Goal: Contribute content: Add original content to the website for others to see

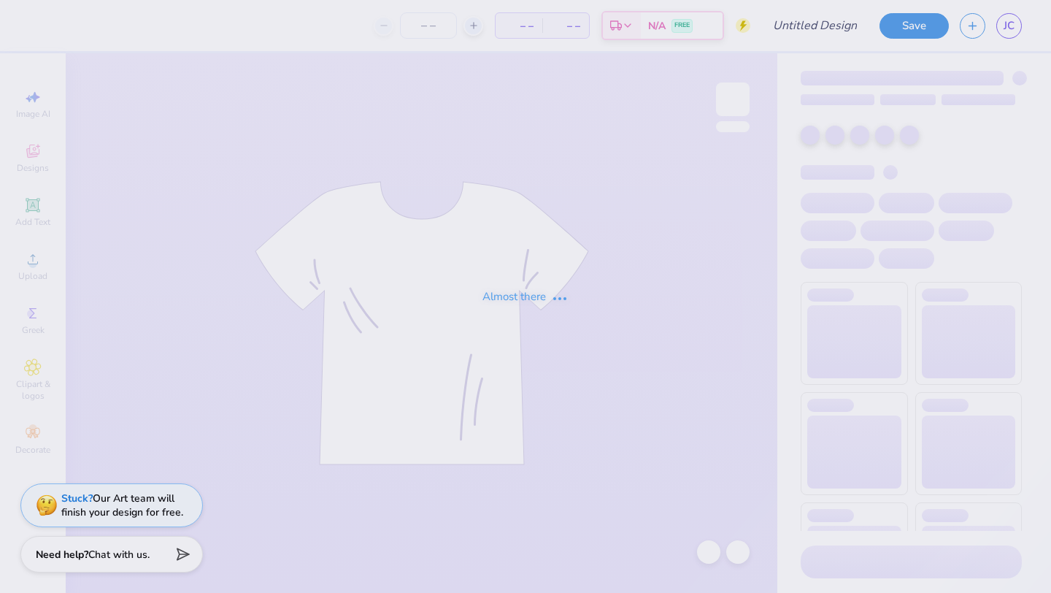
type input "Camel [PERSON_NAME] 2"
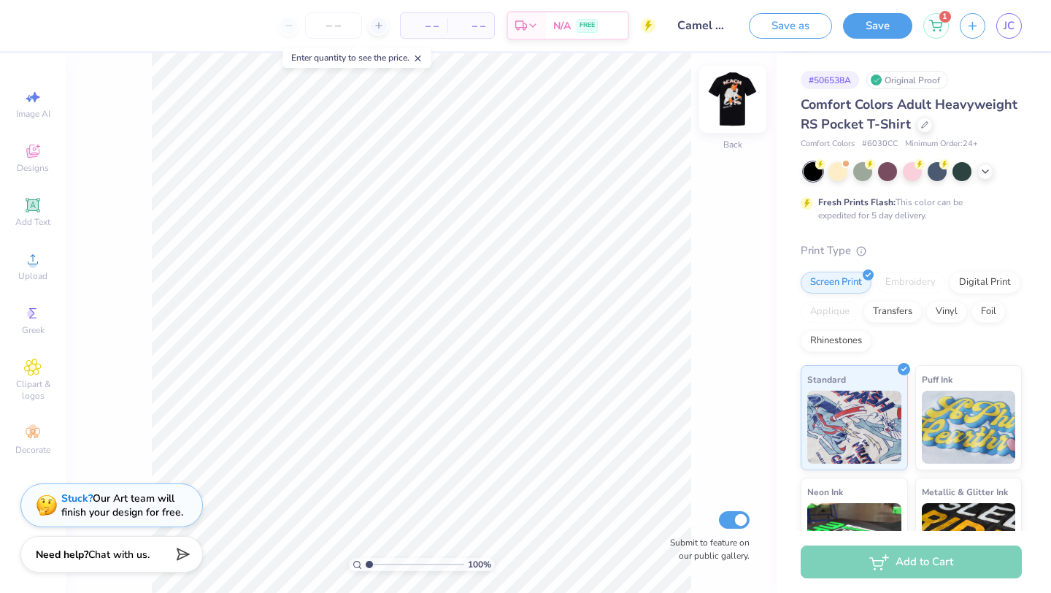
click at [727, 101] on img at bounding box center [733, 99] width 58 height 58
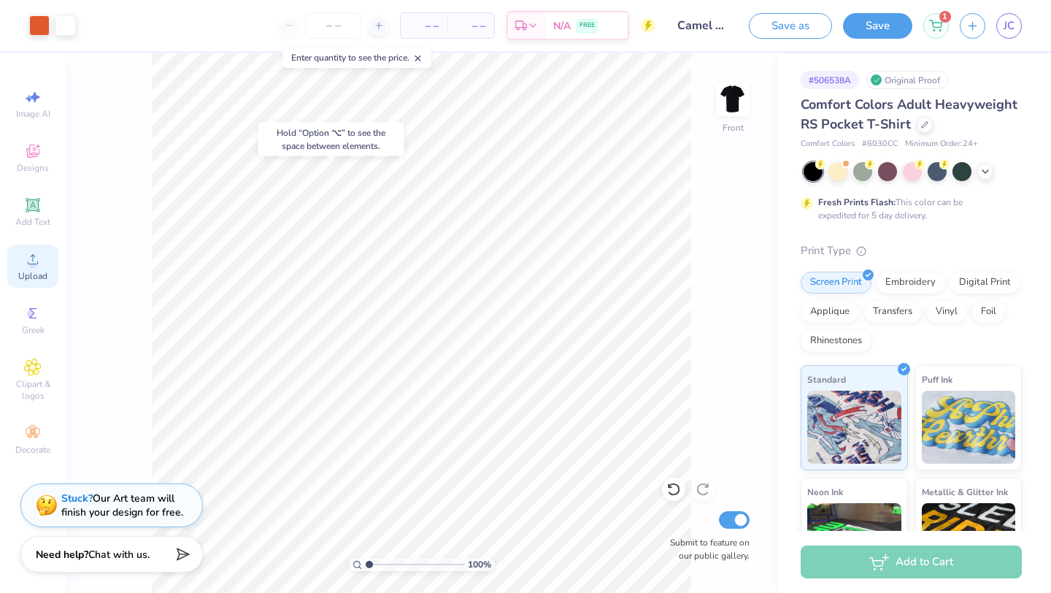
click at [34, 265] on circle at bounding box center [32, 264] width 8 height 8
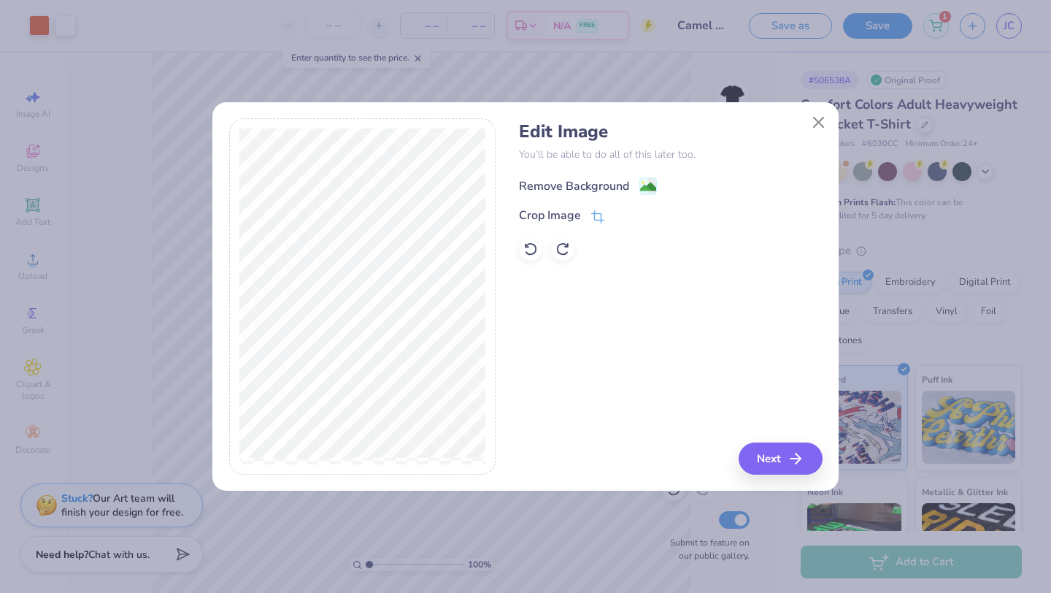
click at [607, 178] on div "Remove Background" at bounding box center [574, 186] width 110 height 18
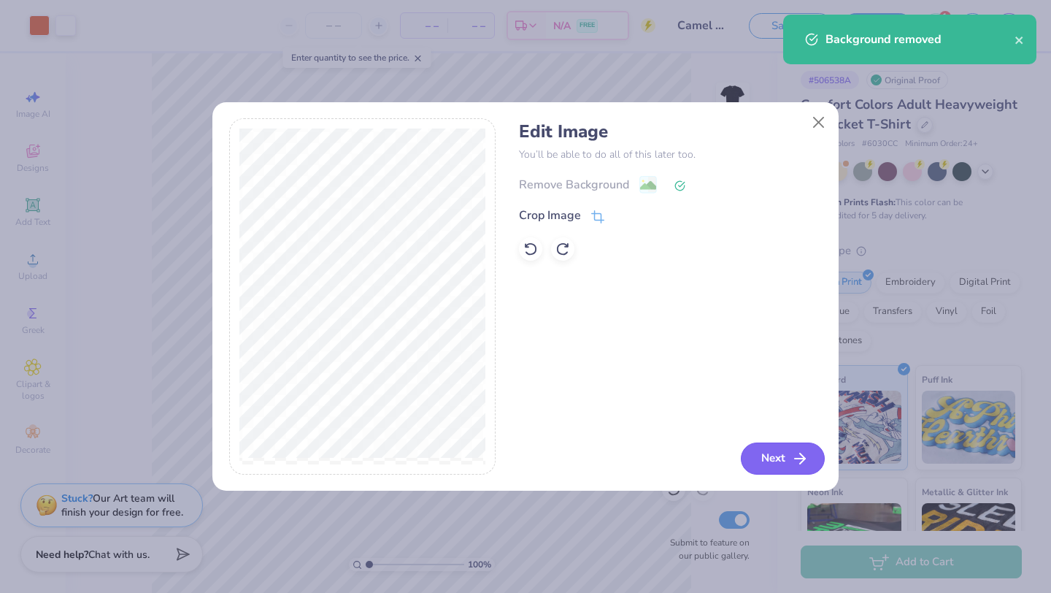
click at [772, 445] on button "Next" at bounding box center [783, 458] width 84 height 32
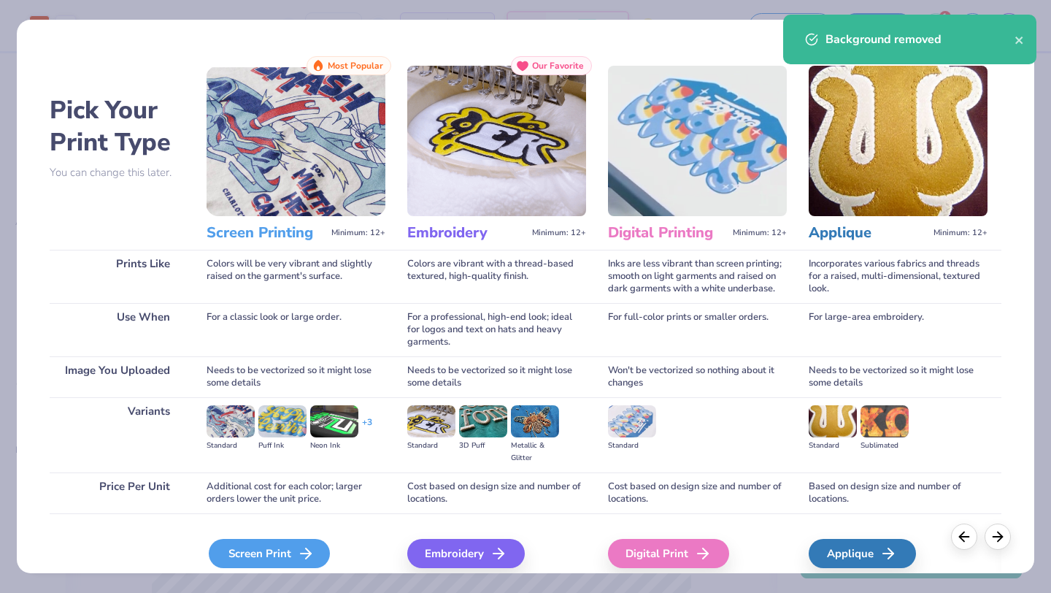
click at [277, 556] on div "Screen Print" at bounding box center [269, 553] width 121 height 29
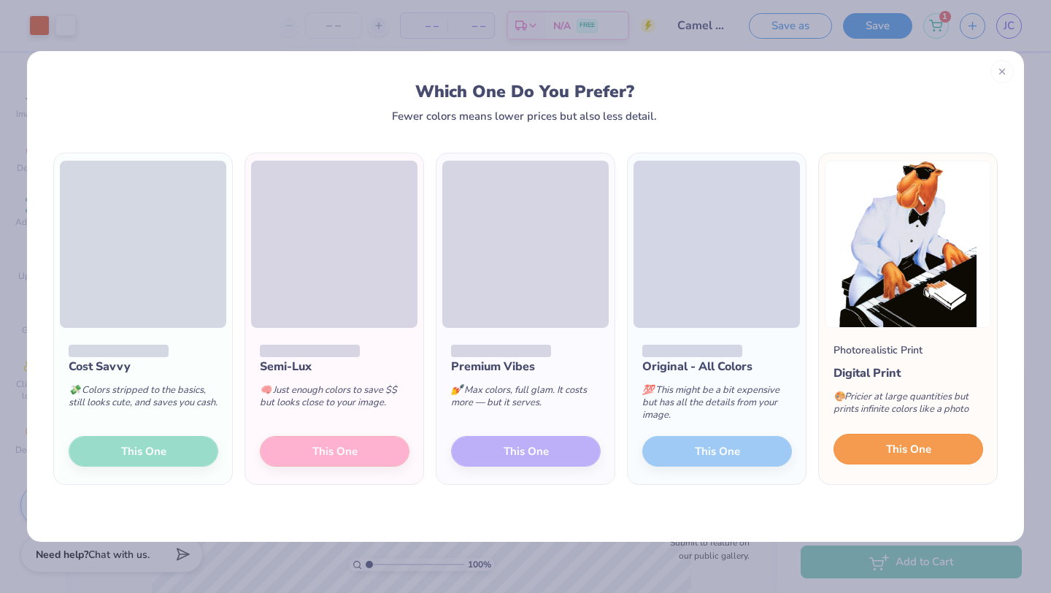
click at [909, 445] on span "This One" at bounding box center [908, 449] width 45 height 17
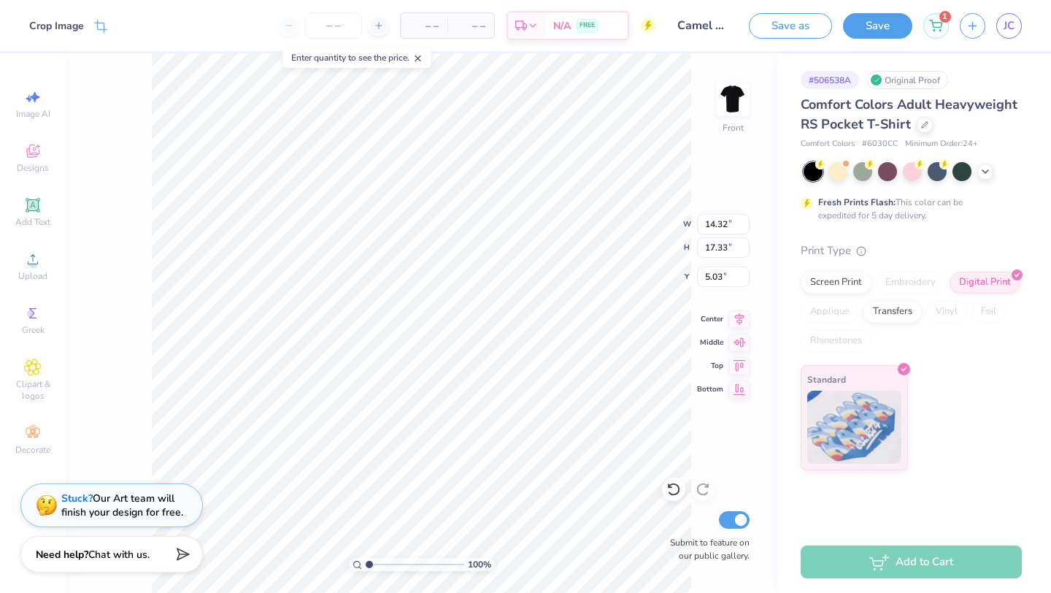
type input "4.77"
type input "11.51"
type input "13.93"
type input "6.32"
type input "4.54"
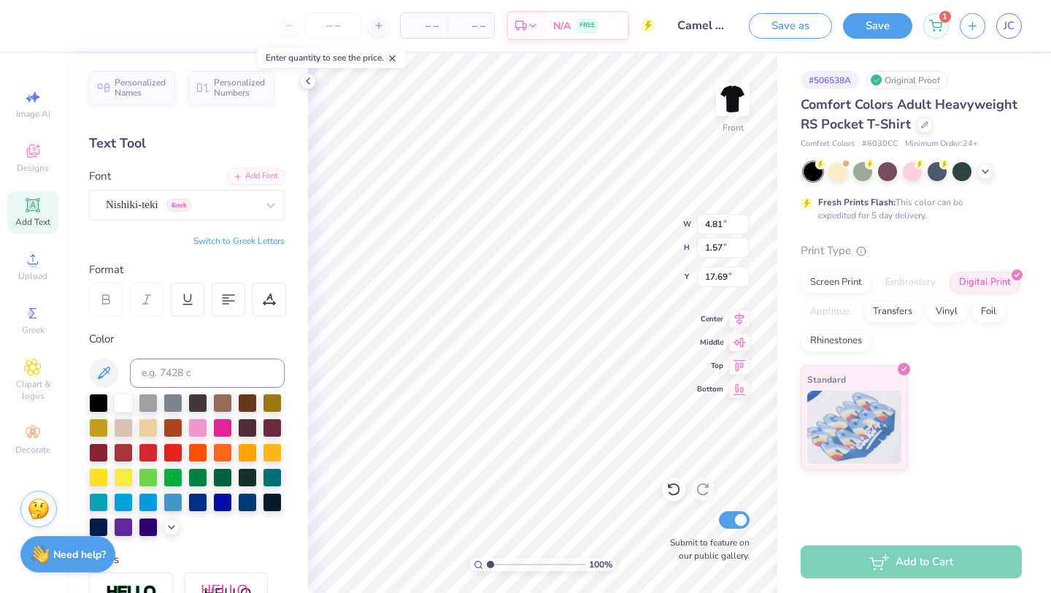
type input "18.47"
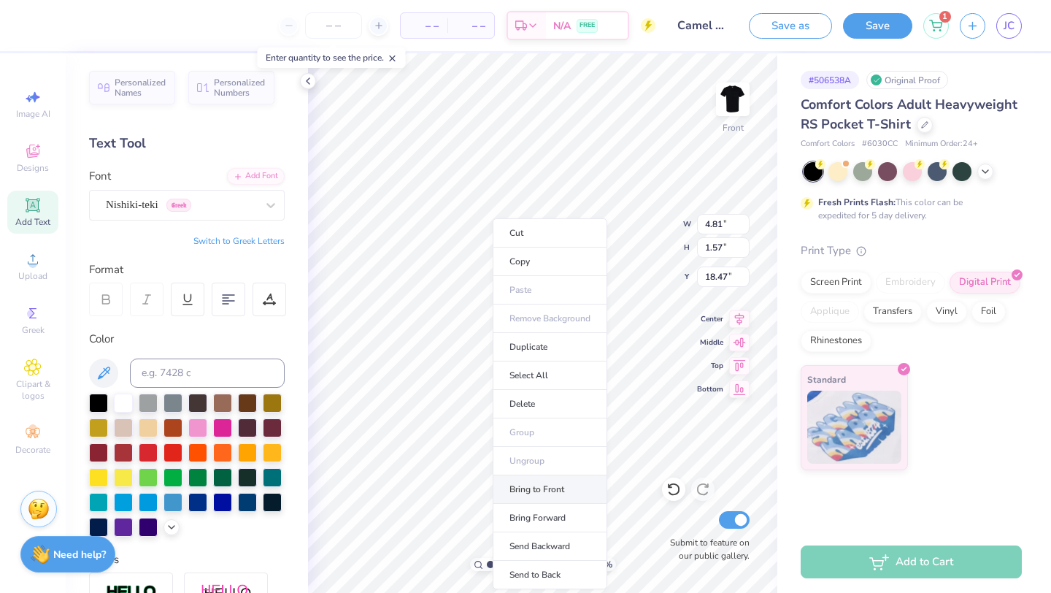
click at [545, 494] on li "Bring to Front" at bounding box center [550, 489] width 115 height 28
